Goal: Task Accomplishment & Management: Complete application form

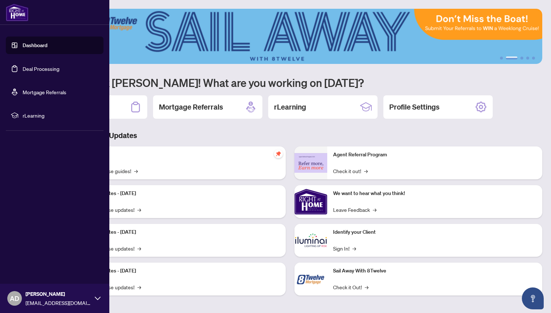
click at [38, 69] on link "Deal Processing" at bounding box center [41, 68] width 37 height 7
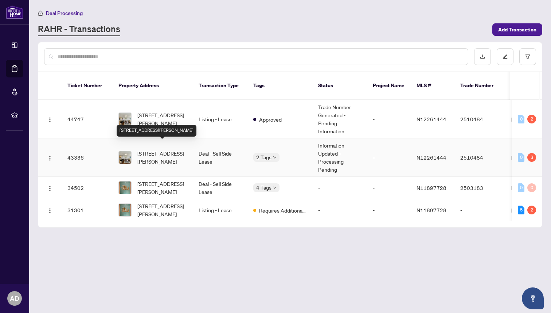
click at [147, 149] on span "[STREET_ADDRESS][PERSON_NAME]" at bounding box center [162, 157] width 50 height 16
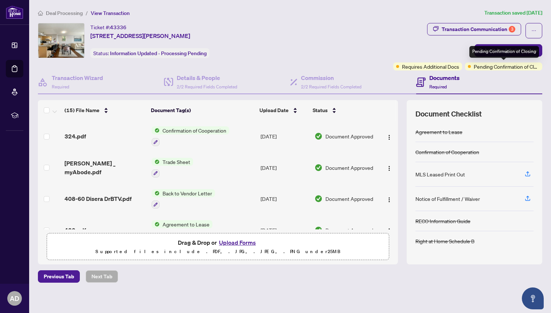
click at [475, 63] on span "Pending Confirmation of Closing" at bounding box center [507, 66] width 66 height 8
click at [477, 80] on div "Documents Required" at bounding box center [479, 82] width 126 height 24
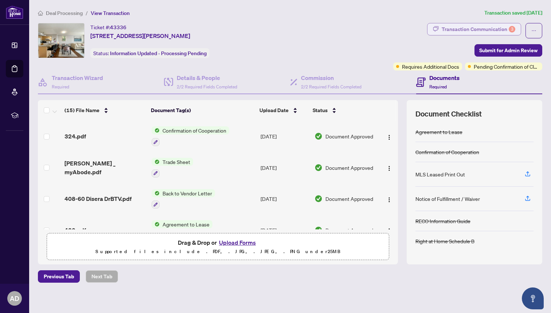
click at [457, 29] on div "Transaction Communication 3" at bounding box center [479, 29] width 74 height 12
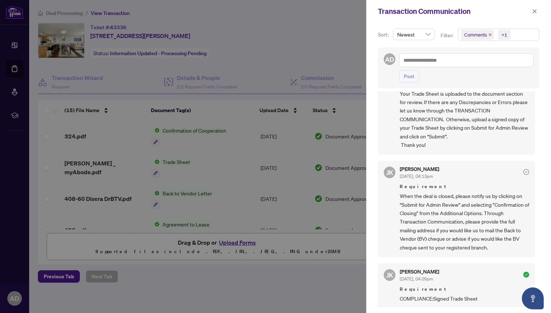
scroll to position [198, 0]
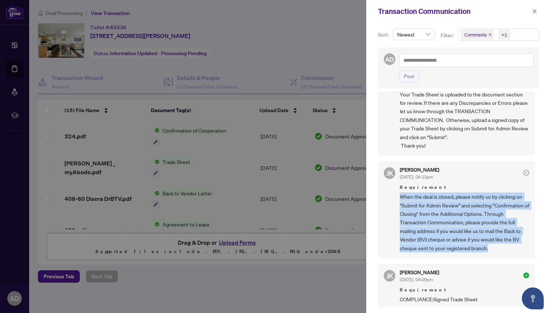
drag, startPoint x: 490, startPoint y: 256, endPoint x: 394, endPoint y: 207, distance: 107.8
click at [394, 207] on div "[PERSON_NAME] [DATE], 04:13pm Requirement When the deal is closed, please notif…" at bounding box center [456, 209] width 157 height 97
copy span "When the deal is closed, please notify us by clicking on “Submit for Admin Revi…"
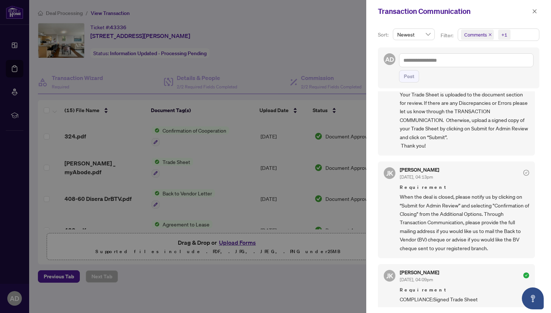
click at [283, 48] on div at bounding box center [275, 156] width 551 height 313
click at [539, 9] on button "button" at bounding box center [534, 11] width 9 height 9
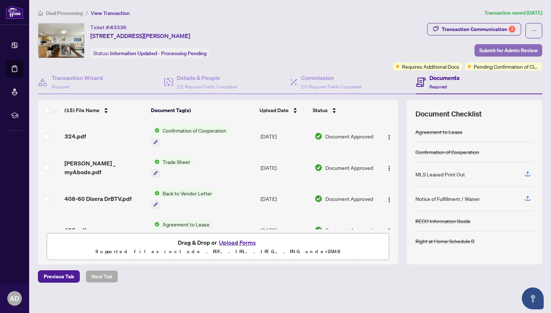
click at [521, 51] on span "Submit for Admin Review" at bounding box center [509, 50] width 58 height 12
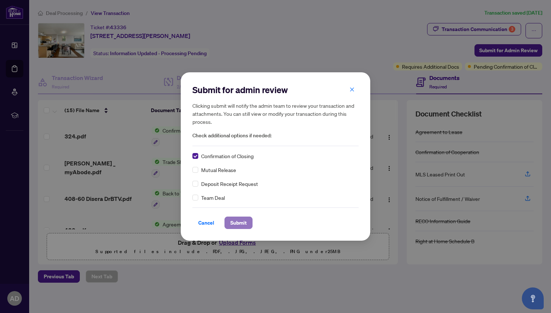
click at [241, 222] on span "Submit" at bounding box center [238, 223] width 16 height 12
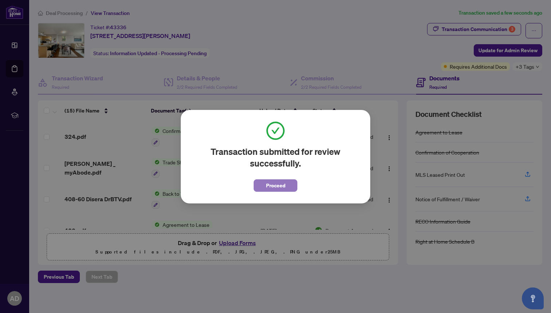
click at [270, 187] on span "Proceed" at bounding box center [275, 185] width 19 height 12
